Goal: Understand process/instructions: Learn how to perform a task or action

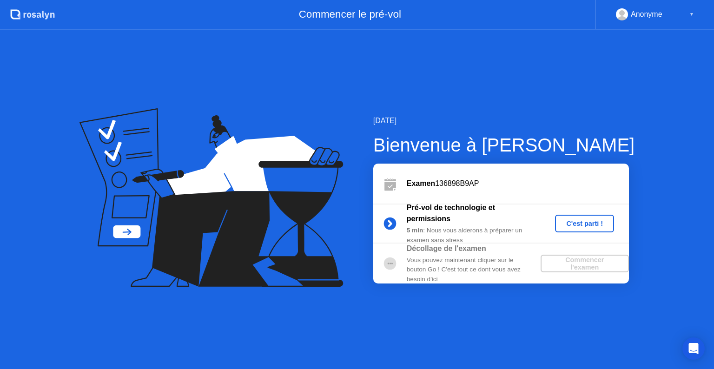
click at [586, 224] on div "C'est parti !" at bounding box center [585, 223] width 52 height 7
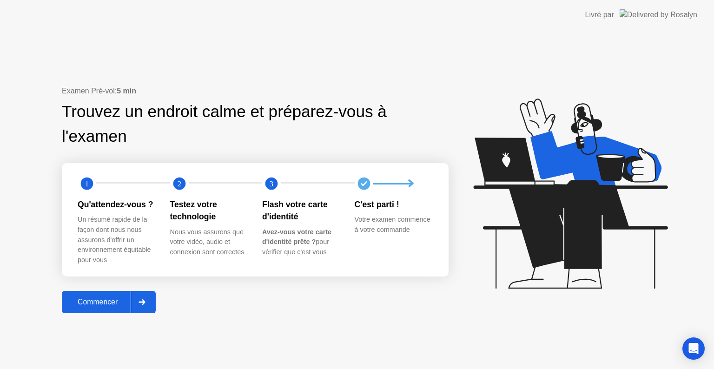
click at [100, 299] on div "Commencer" at bounding box center [98, 302] width 66 height 8
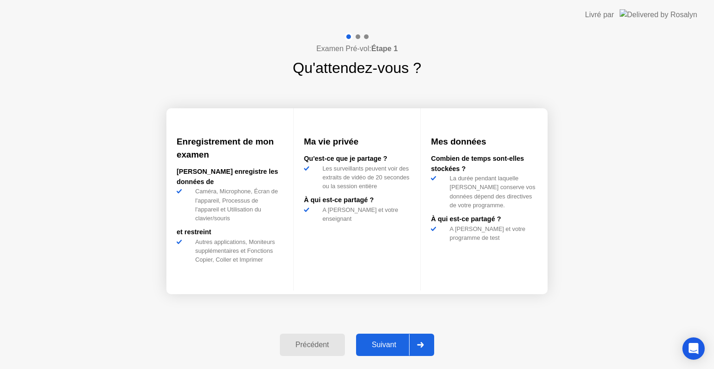
click at [393, 345] on div "Suivant" at bounding box center [384, 345] width 51 height 8
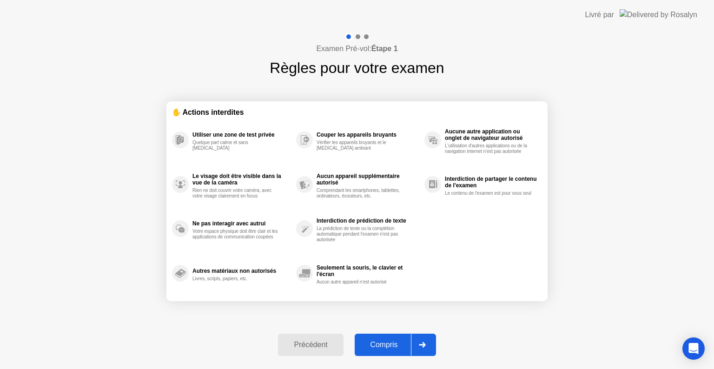
click at [393, 345] on div "Compris" at bounding box center [384, 345] width 53 height 8
select select "**********"
select select "*******"
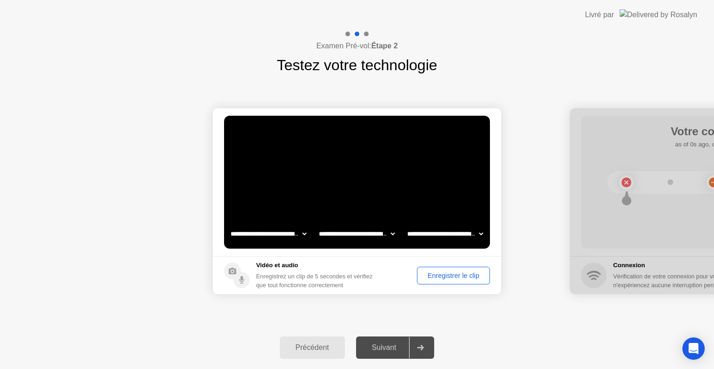
drag, startPoint x: 381, startPoint y: 345, endPoint x: 425, endPoint y: 321, distance: 50.0
click at [381, 345] on div "Suivant" at bounding box center [384, 348] width 51 height 8
click at [438, 277] on div "Enregistrer le clip" at bounding box center [453, 275] width 66 height 7
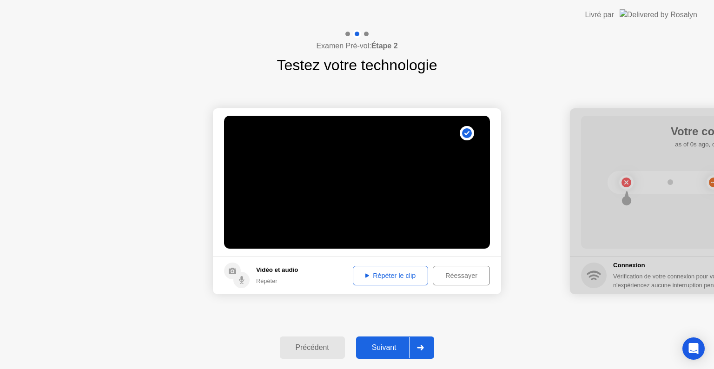
click at [400, 348] on div "Suivant" at bounding box center [384, 348] width 51 height 8
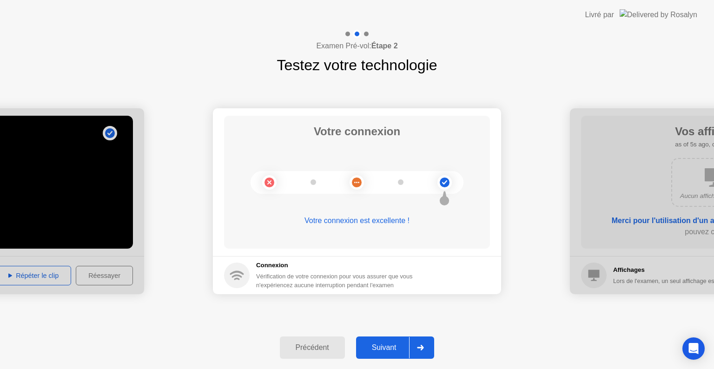
click at [397, 347] on div "Suivant" at bounding box center [384, 348] width 51 height 8
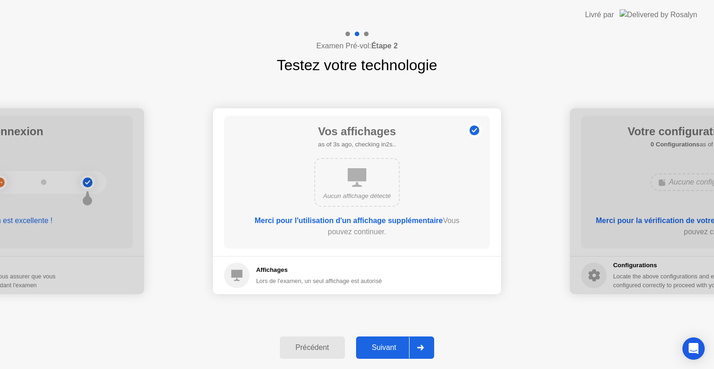
click at [397, 347] on div "Suivant" at bounding box center [384, 348] width 51 height 8
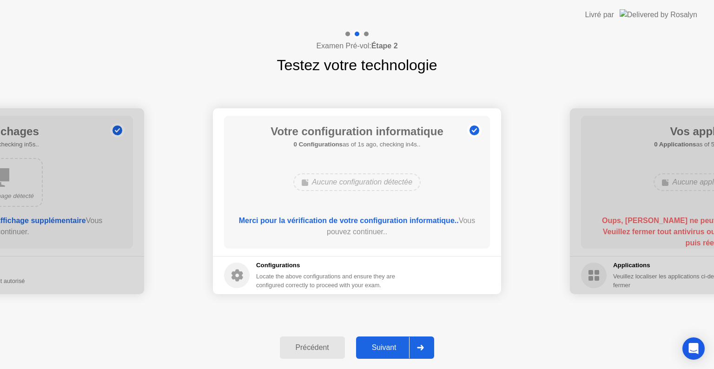
click at [397, 347] on div "Suivant" at bounding box center [384, 348] width 51 height 8
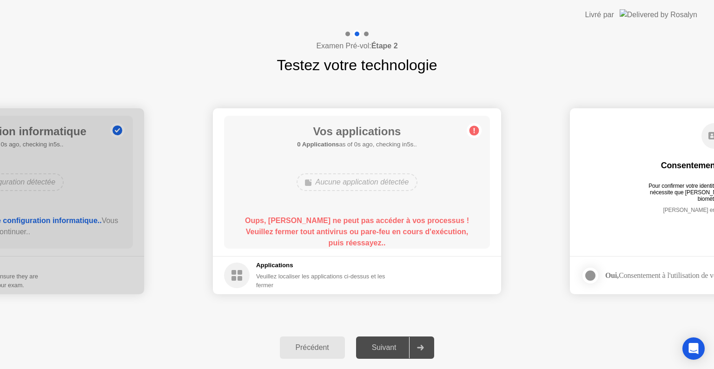
click at [363, 232] on b "Oups, [PERSON_NAME] ne peut pas accéder à vos processus ! Veuillez fermer tout …" at bounding box center [357, 232] width 224 height 30
click at [363, 239] on b "Oups, [PERSON_NAME] ne peut pas accéder à vos processus ! Veuillez fermer tout …" at bounding box center [357, 232] width 224 height 30
click at [250, 283] on div "Applications Veuillez localiser les applications ci-dessus et les fermer" at bounding box center [310, 275] width 173 height 29
click at [401, 232] on b "Oups, [PERSON_NAME] ne peut pas accéder à vos processus ! Veuillez fermer tout …" at bounding box center [357, 232] width 224 height 30
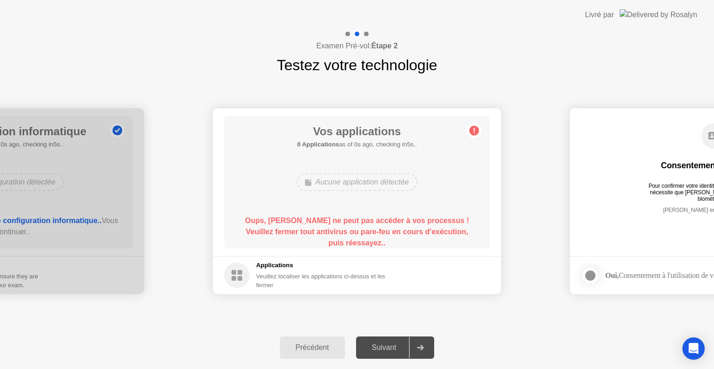
click at [401, 232] on b "Oups, [PERSON_NAME] ne peut pas accéder à vos processus ! Veuillez fermer tout …" at bounding box center [357, 232] width 224 height 30
click at [471, 132] on circle at bounding box center [475, 131] width 10 height 10
click at [688, 346] on div "Open Intercom Messenger" at bounding box center [694, 349] width 25 height 25
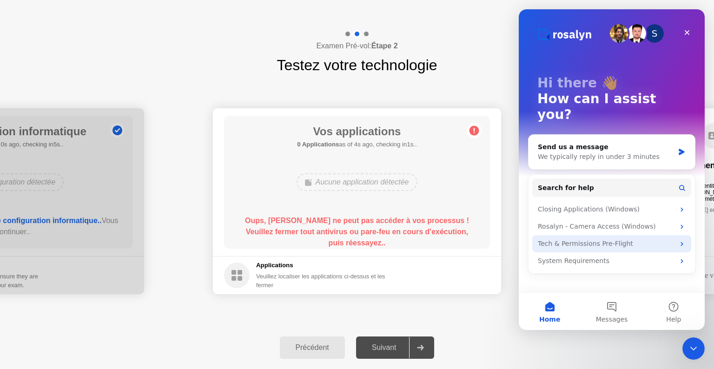
click at [670, 239] on div "Tech & Permissions Pre-Flight" at bounding box center [606, 244] width 137 height 10
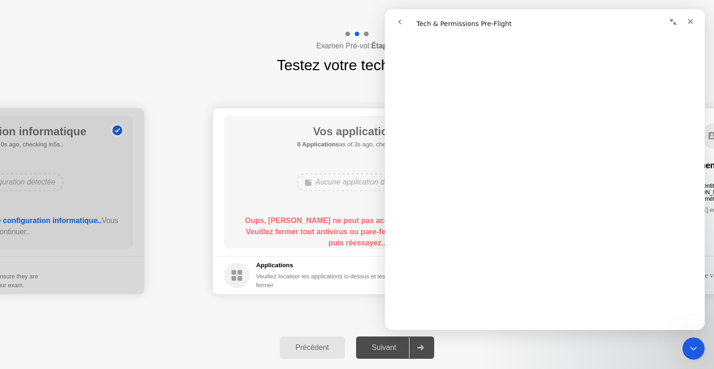
scroll to position [1477, 0]
click at [406, 17] on button "go back" at bounding box center [400, 22] width 18 height 18
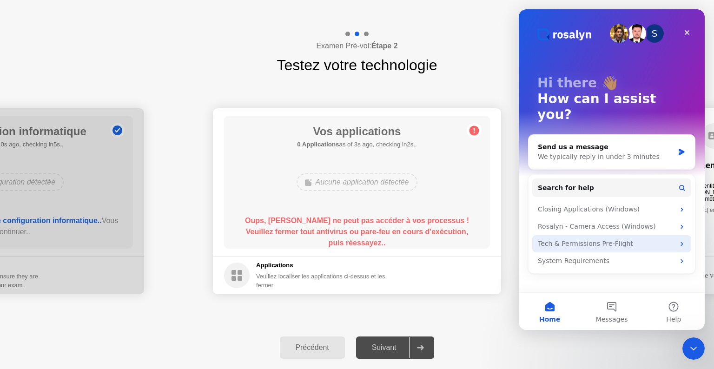
click at [642, 239] on div "Tech & Permissions Pre-Flight" at bounding box center [606, 244] width 137 height 10
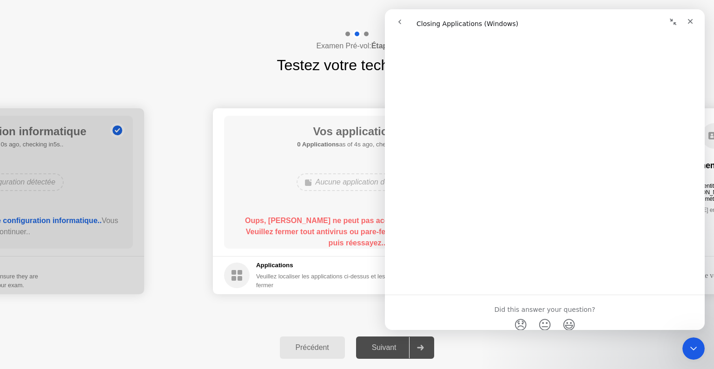
scroll to position [1049, 0]
click at [254, 170] on div "Aucune application détectée" at bounding box center [357, 182] width 213 height 25
click at [689, 22] on icon "Close" at bounding box center [690, 21] width 5 height 5
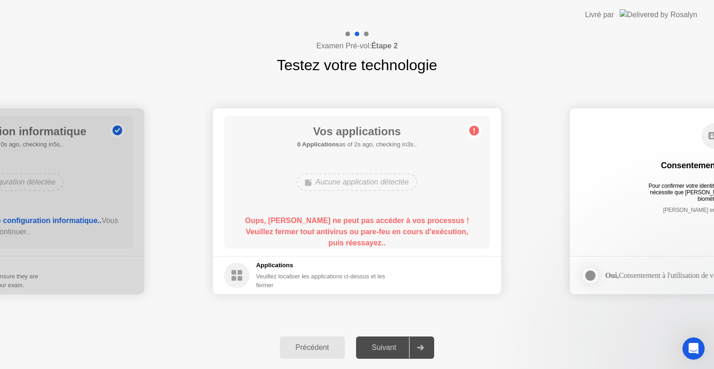
scroll to position [0, 0]
